Goal: Task Accomplishment & Management: Manage account settings

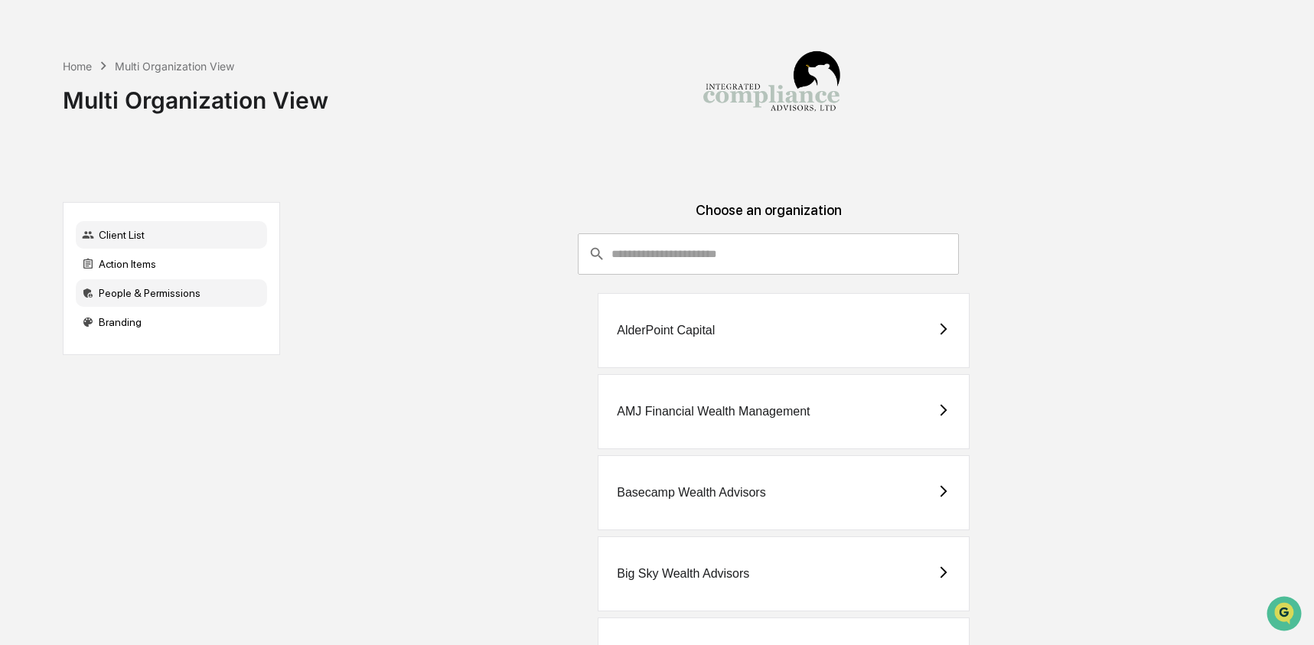
click at [162, 304] on div "People & Permissions" at bounding box center [171, 293] width 191 height 28
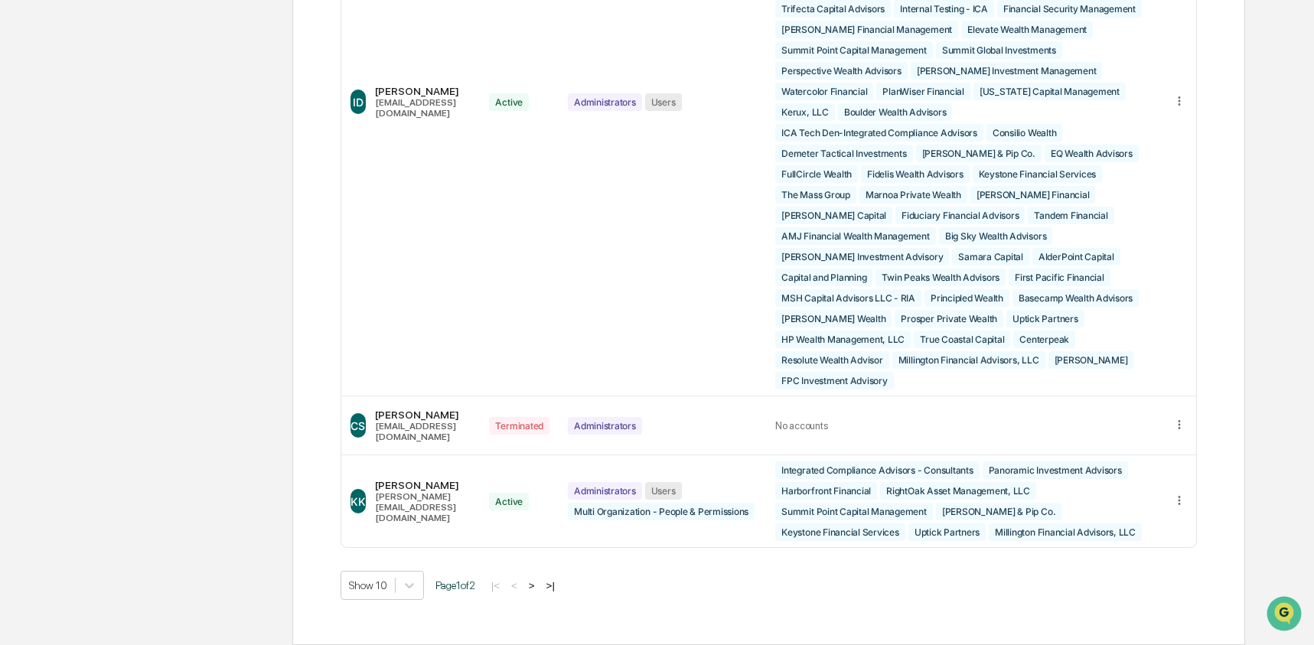
scroll to position [4912, 0]
click at [1180, 496] on icon at bounding box center [1180, 500] width 2 height 9
click at [1102, 519] on div "Edit Accounts" at bounding box center [1120, 523] width 107 height 15
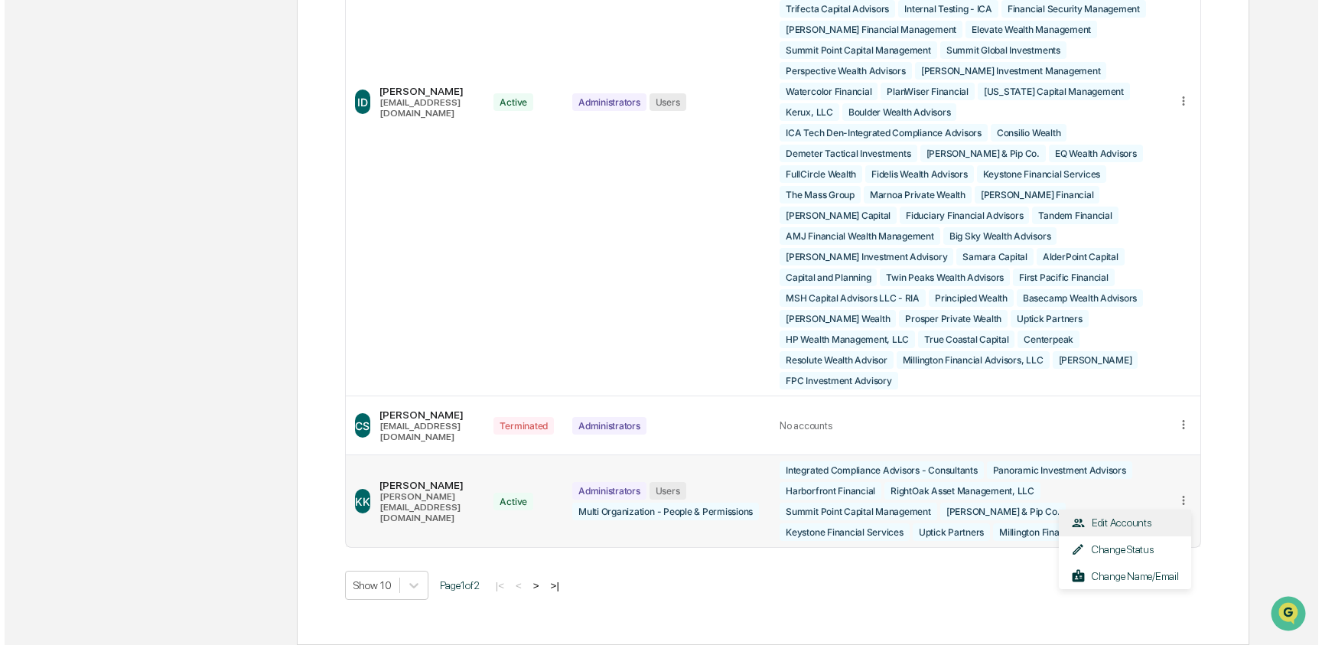
scroll to position [4726, 0]
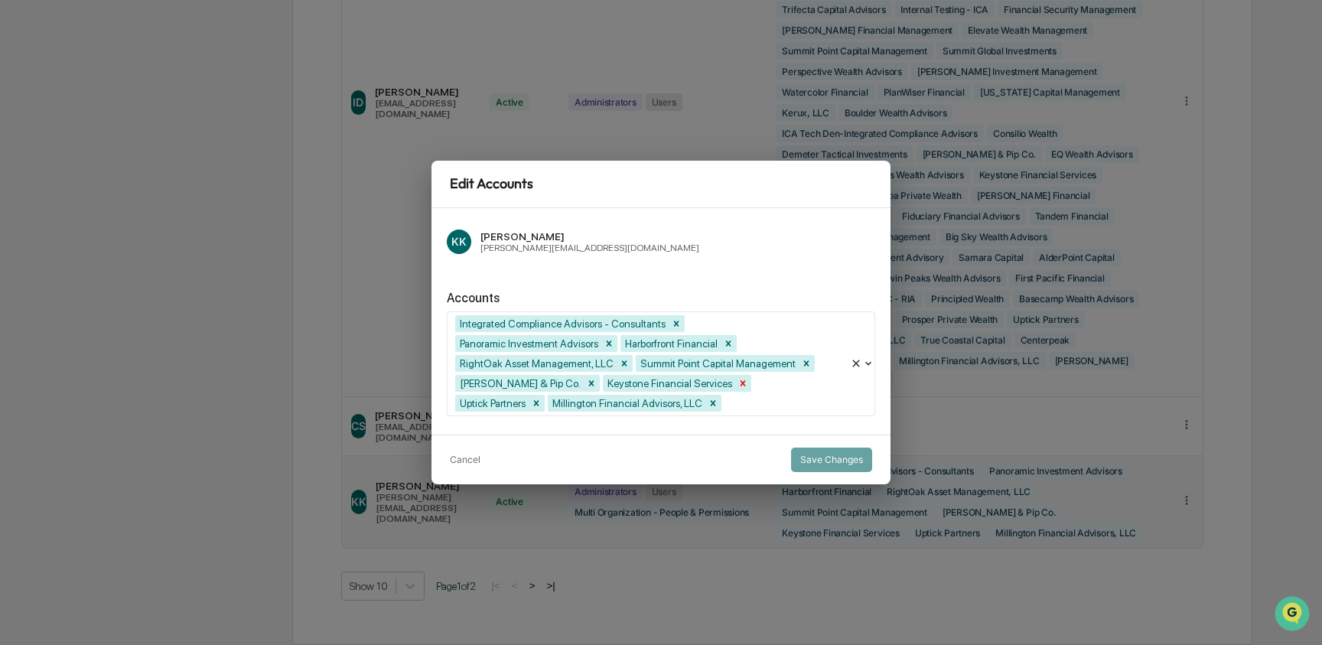
click at [741, 383] on icon "Remove Keystone Financial Services" at bounding box center [743, 382] width 5 height 5
click at [734, 344] on icon "Remove Harborfront Financial" at bounding box center [728, 343] width 11 height 11
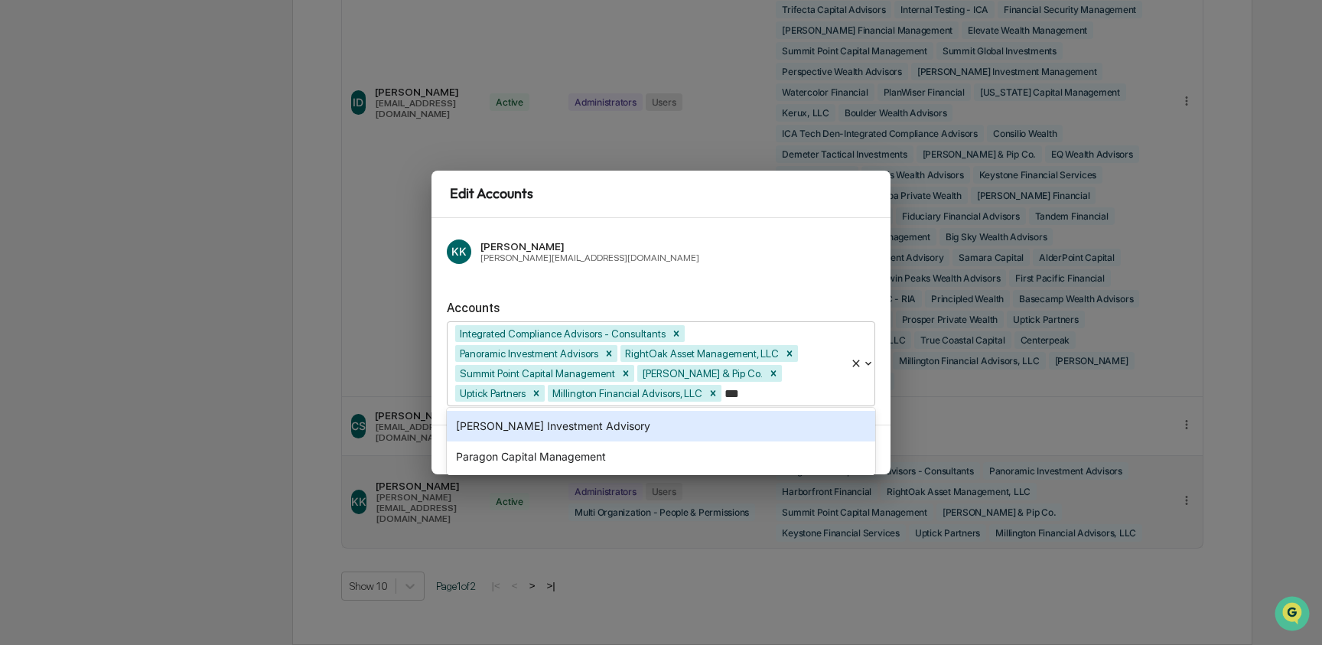
type input "****"
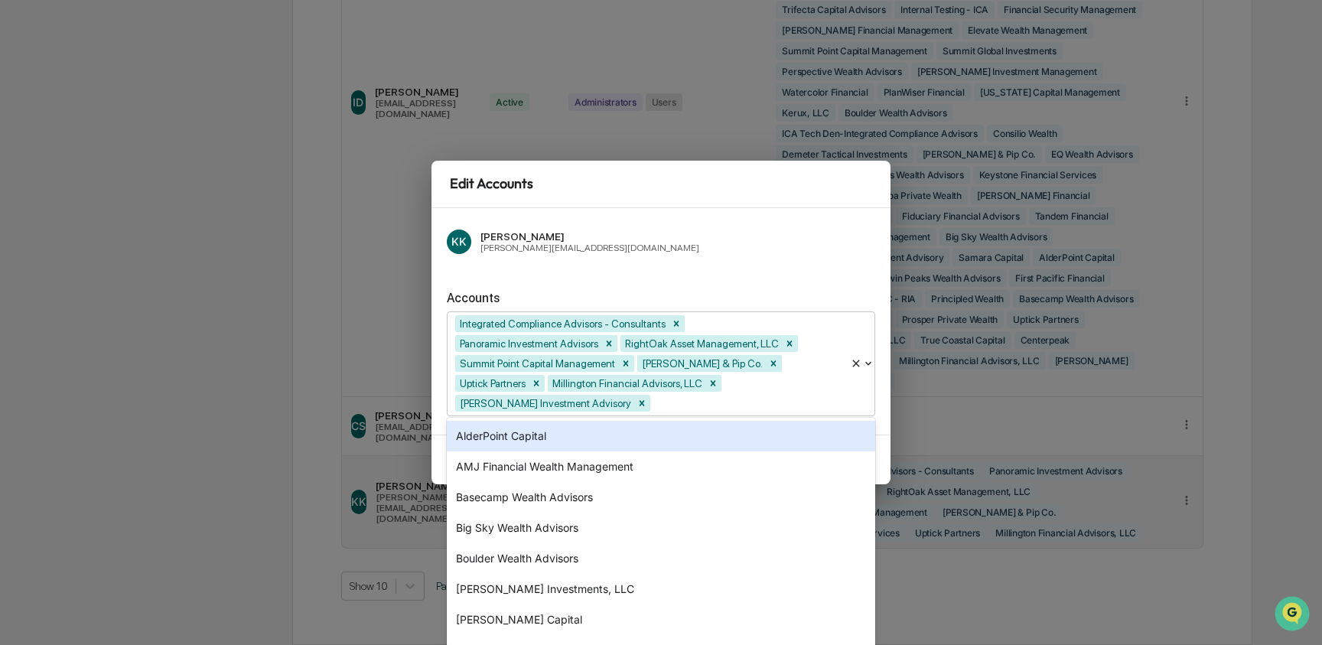
click at [791, 239] on div "KK [PERSON_NAME] [PERSON_NAME][EMAIL_ADDRESS][DOMAIN_NAME]" at bounding box center [661, 241] width 429 height 37
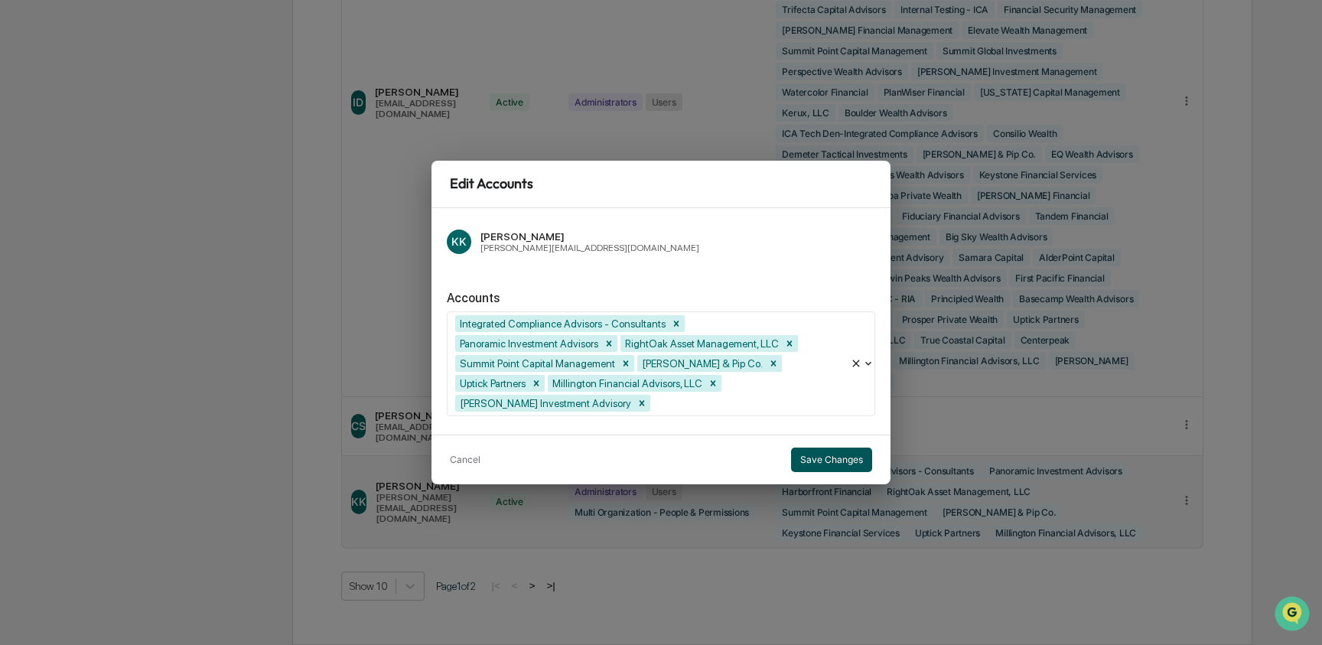
click at [827, 455] on button "Save Changes" at bounding box center [831, 460] width 81 height 24
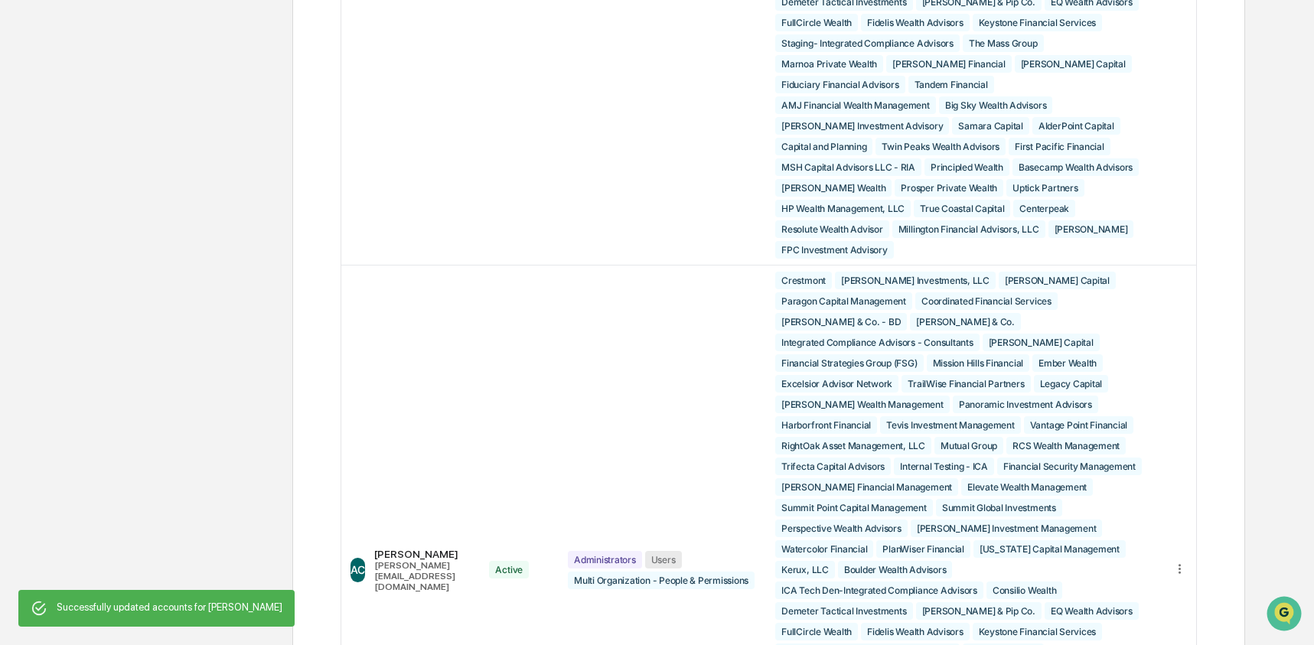
scroll to position [171, 0]
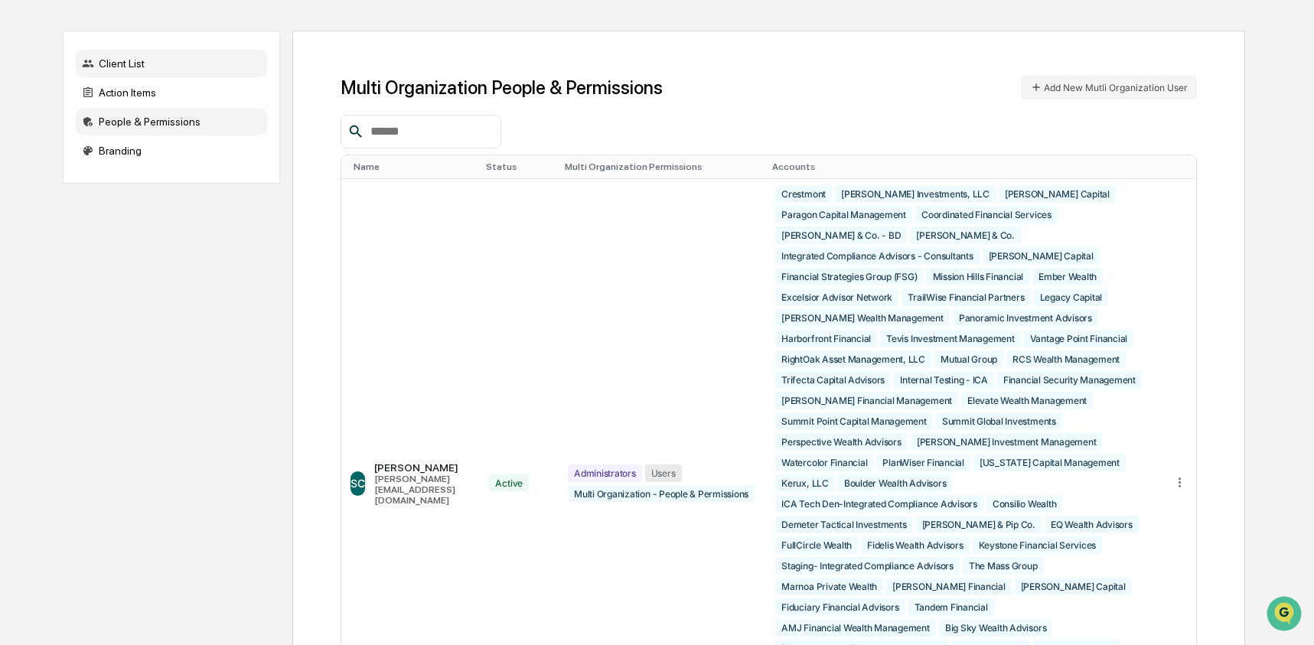
click at [129, 66] on div "Client List" at bounding box center [171, 64] width 191 height 28
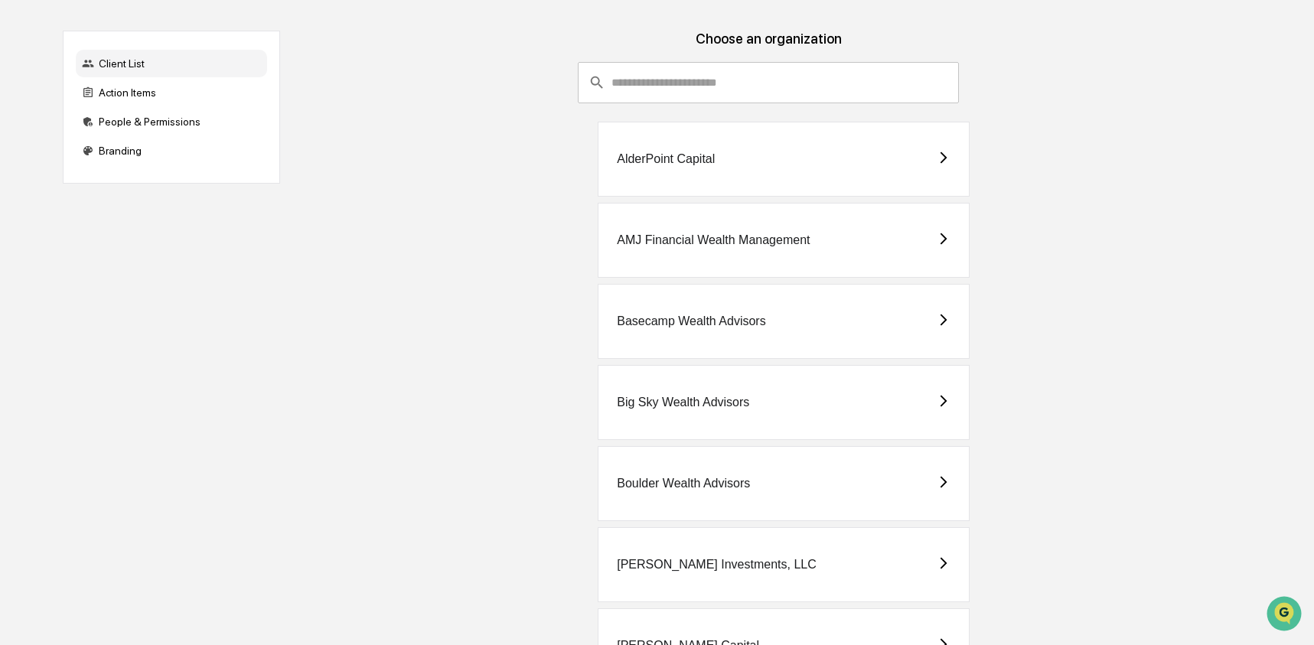
click at [860, 85] on input "consultant-dashboard__filter-organizations-search-bar" at bounding box center [784, 82] width 347 height 41
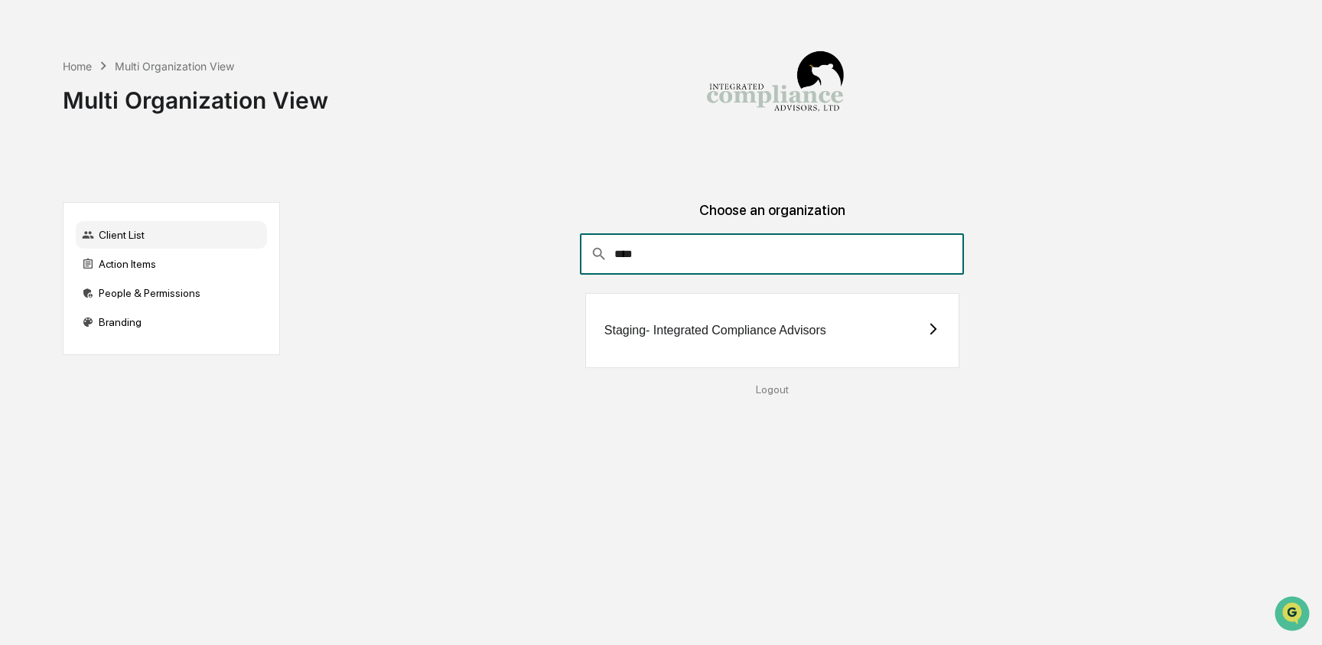
type input "****"
click at [734, 324] on div "Staging- Integrated Compliance Advisors" at bounding box center [716, 331] width 222 height 14
